Goal: Task Accomplishment & Management: Manage account settings

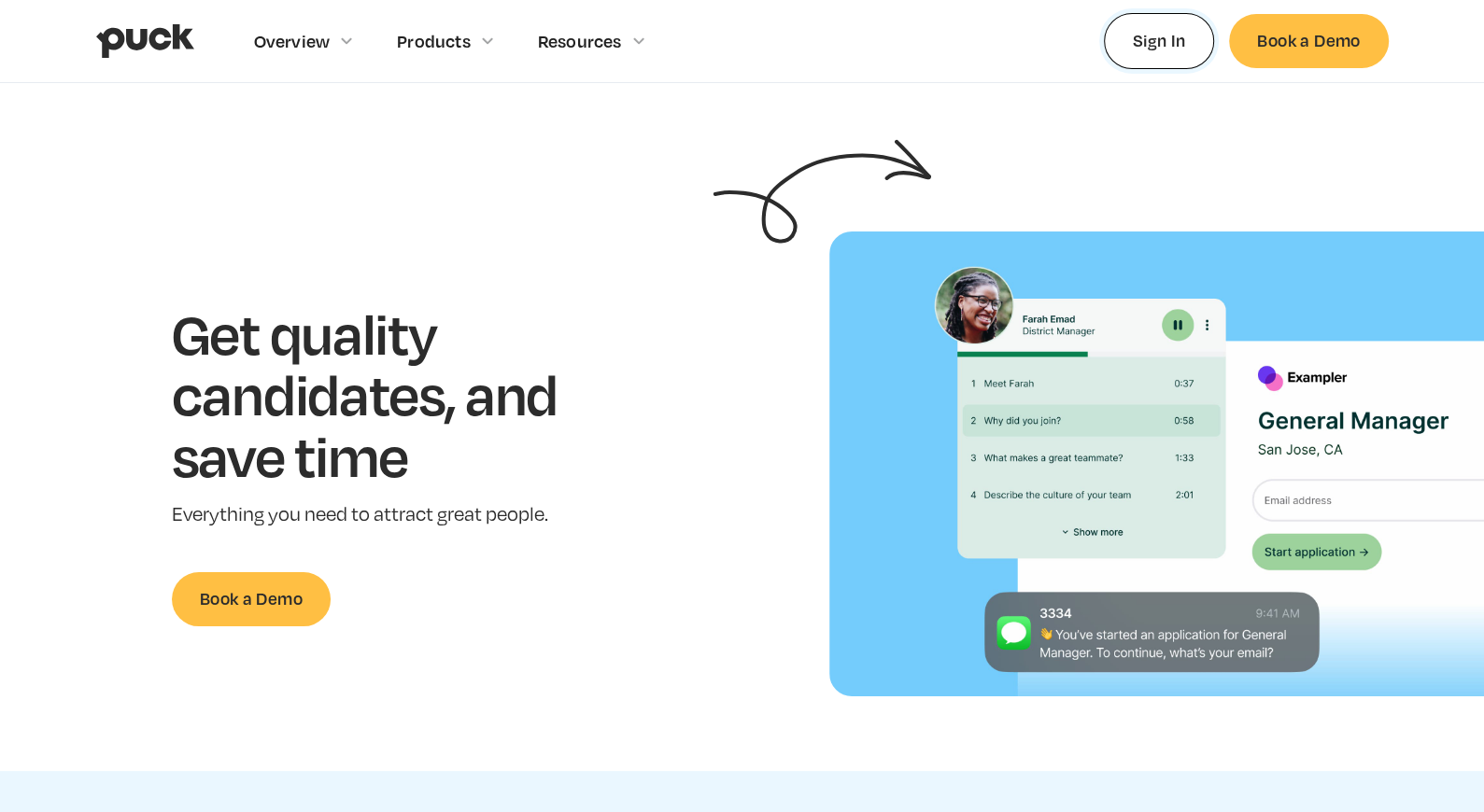
click at [1157, 45] on link "Sign In" at bounding box center [1159, 40] width 111 height 55
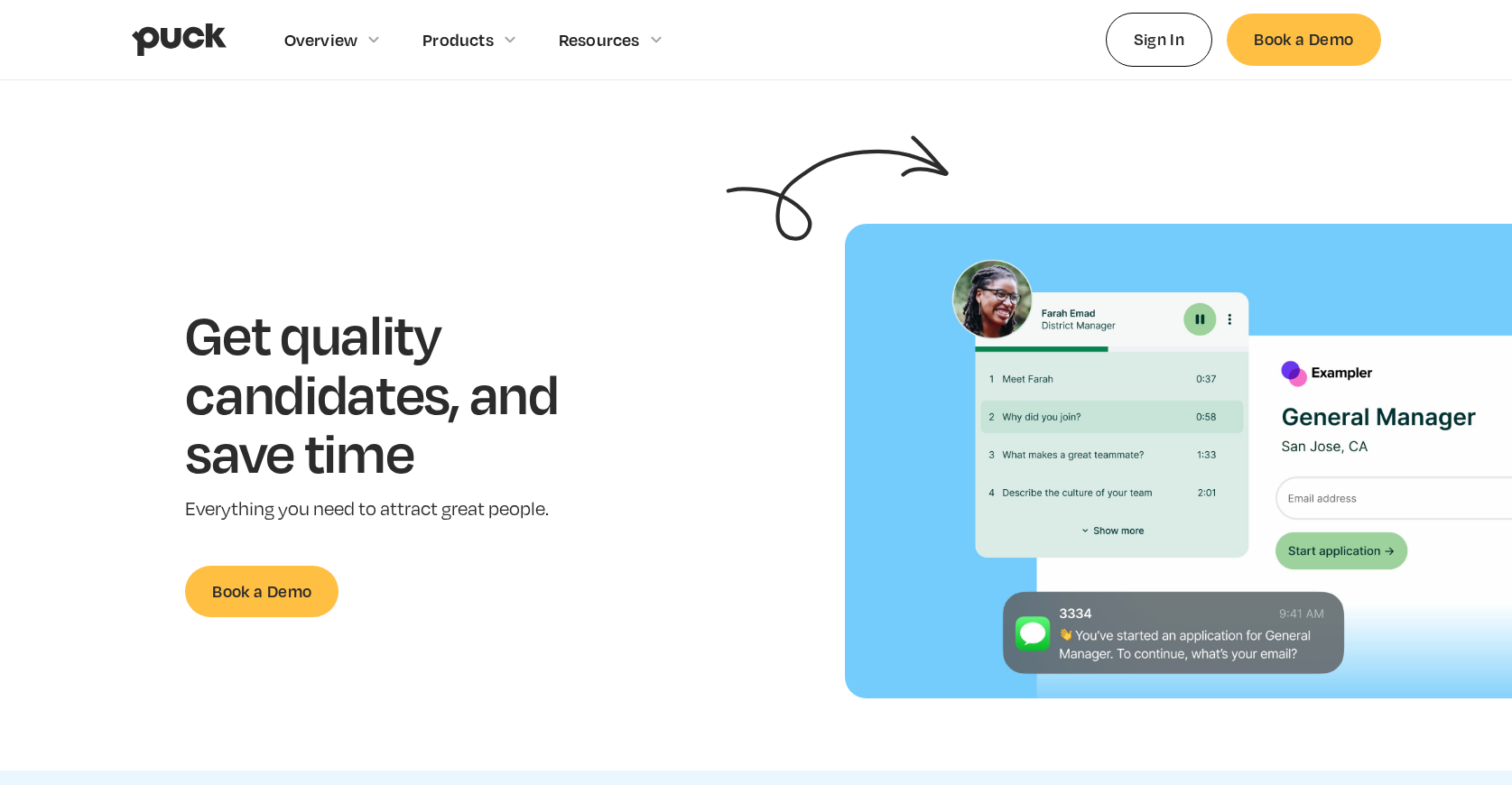
scroll to position [1, 0]
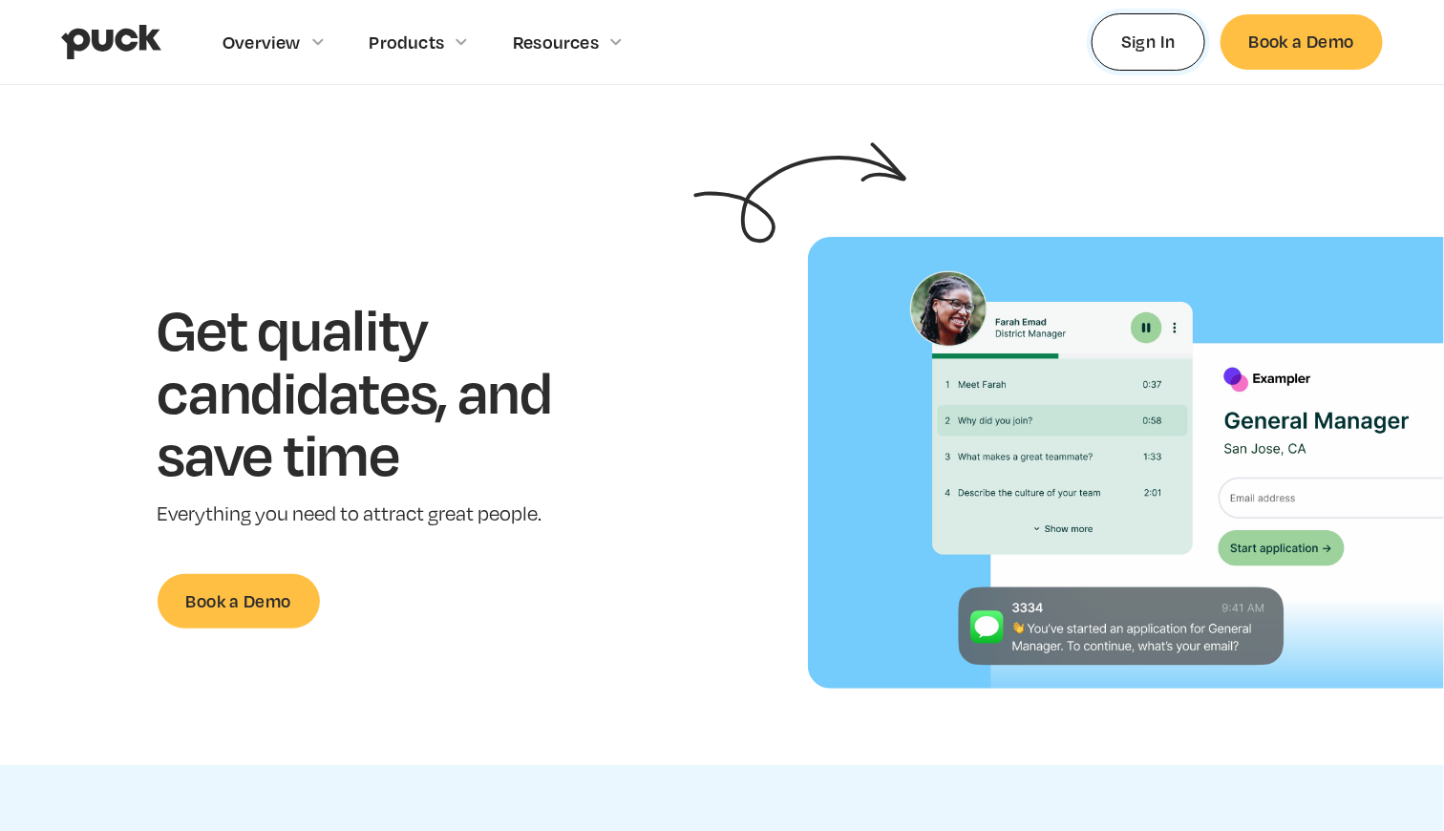
click at [1154, 50] on link "Sign In" at bounding box center [1149, 41] width 114 height 56
